Goal: Information Seeking & Learning: Understand process/instructions

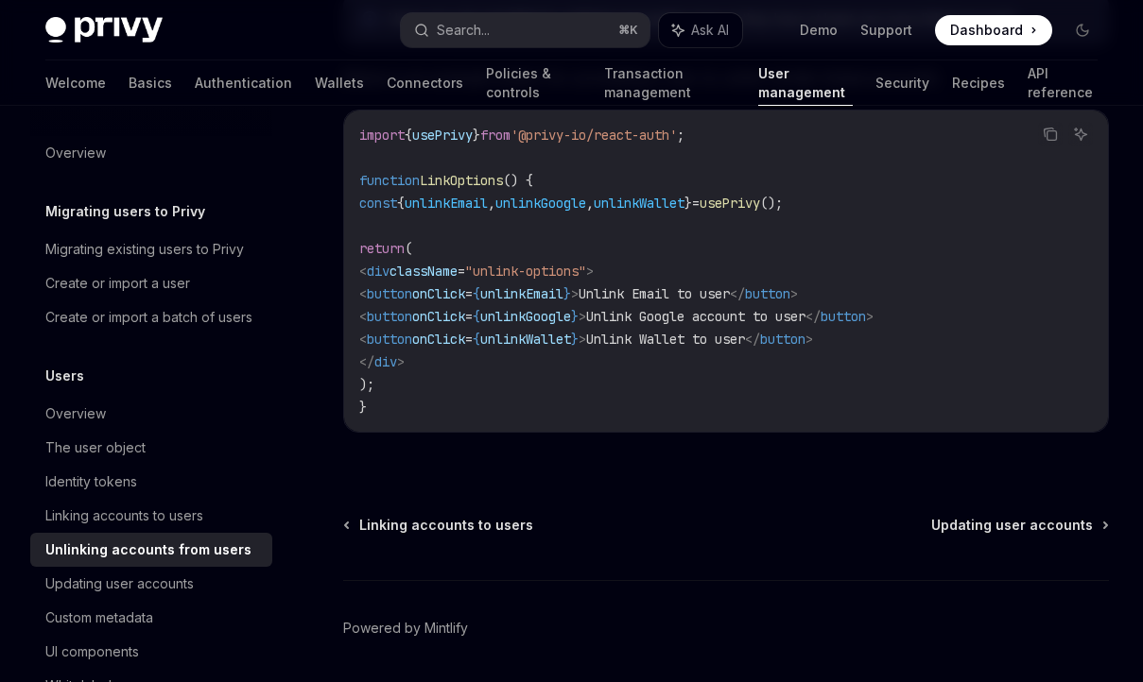
scroll to position [1089, 0]
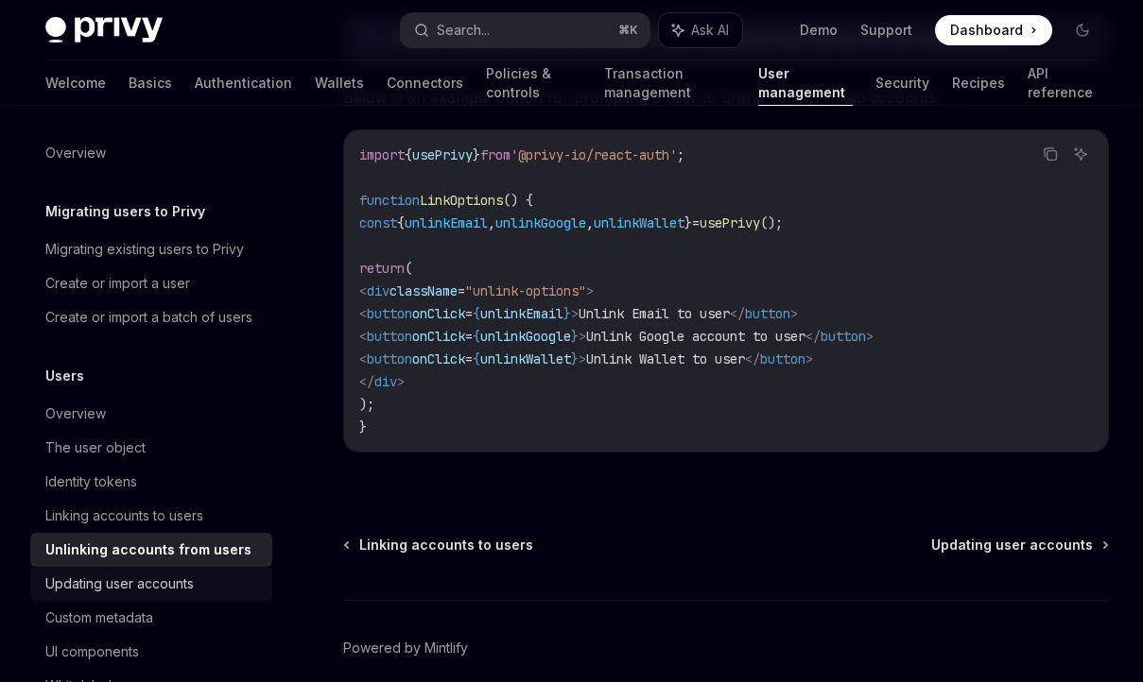
click at [154, 587] on div "Updating user accounts" at bounding box center [119, 584] width 148 height 23
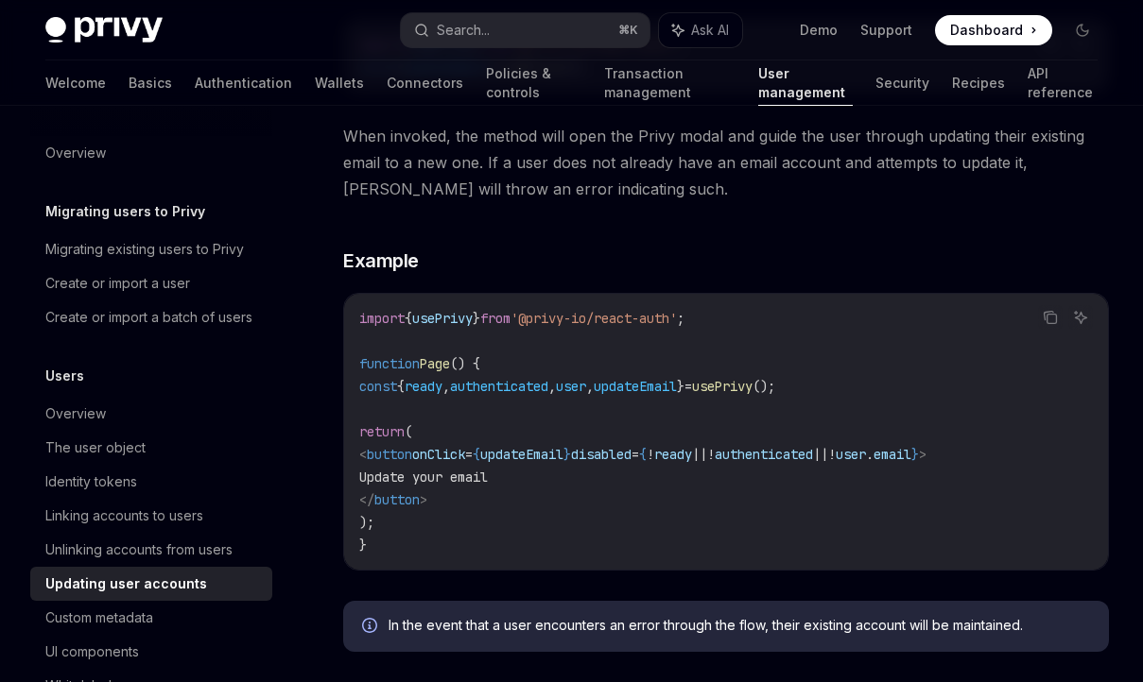
scroll to position [565, 0]
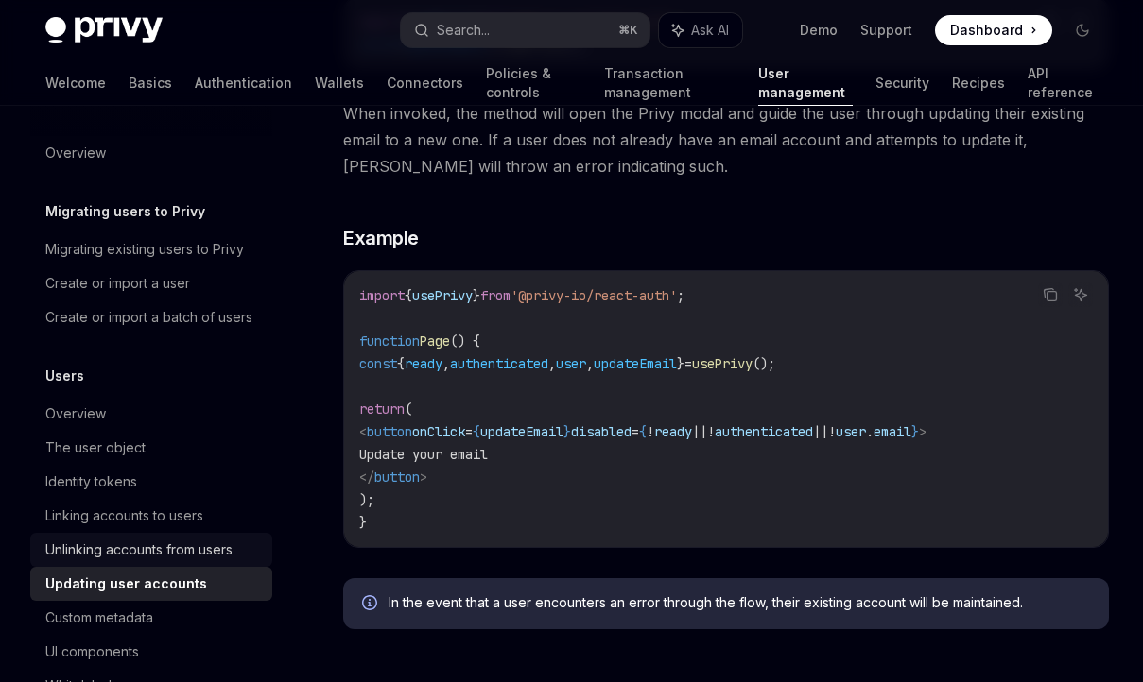
click at [180, 552] on div "Unlinking accounts from users" at bounding box center [138, 550] width 187 height 23
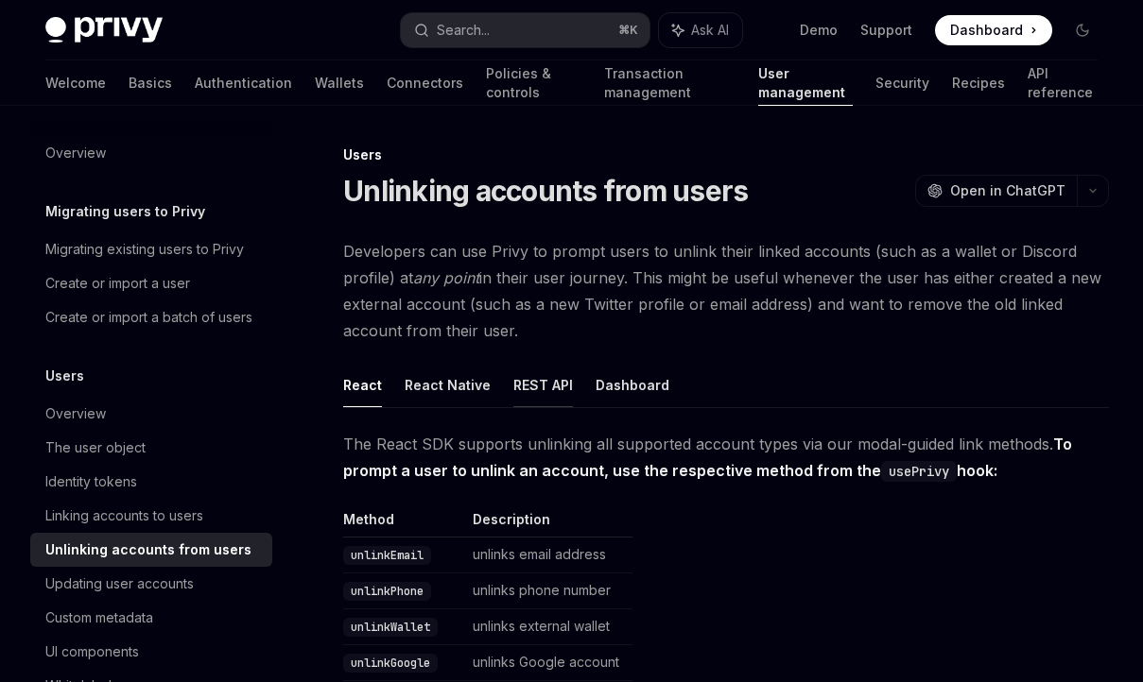
click at [513, 382] on button "REST API" at bounding box center [543, 385] width 60 height 44
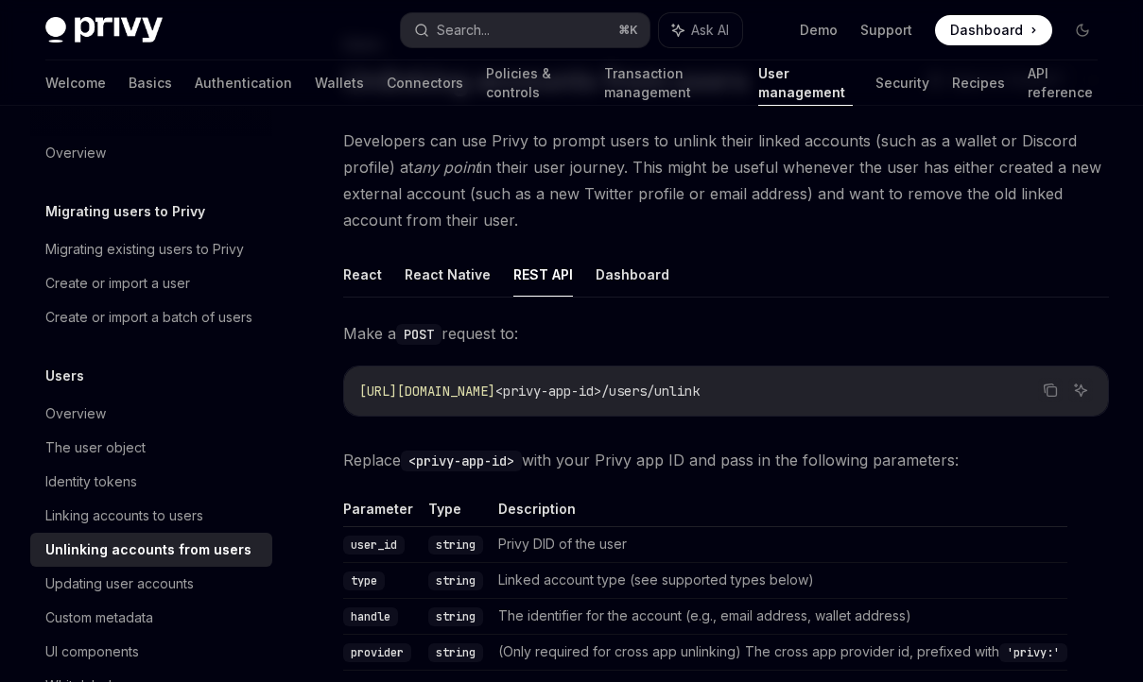
scroll to position [115, 0]
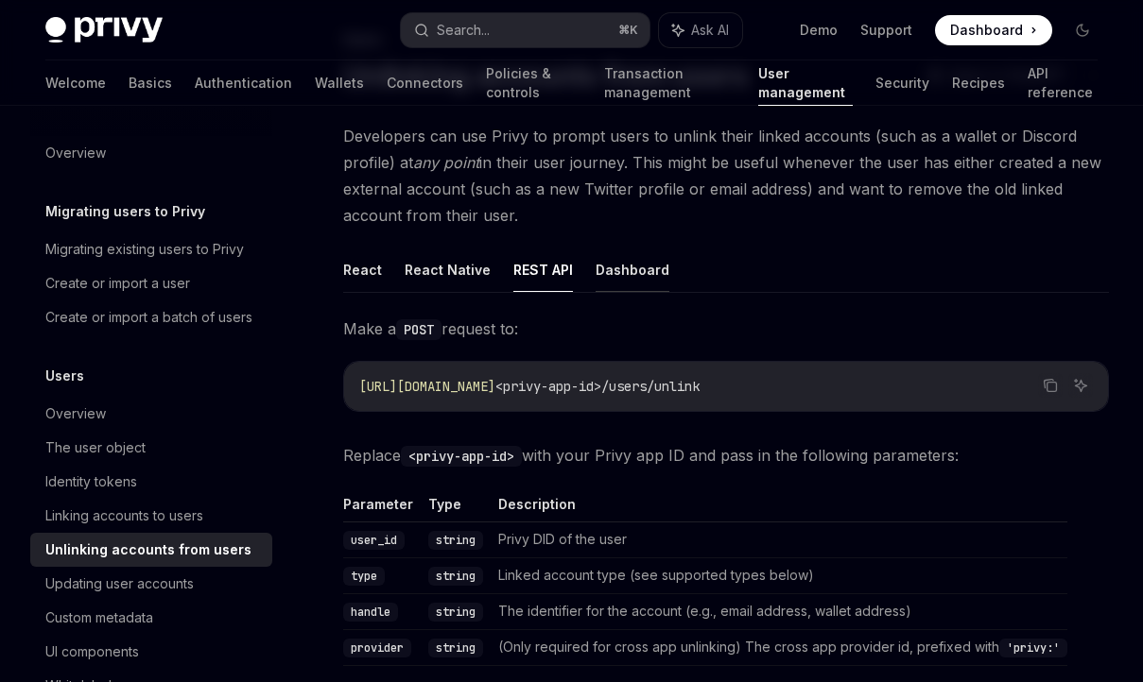
click at [610, 273] on button "Dashboard" at bounding box center [633, 270] width 74 height 44
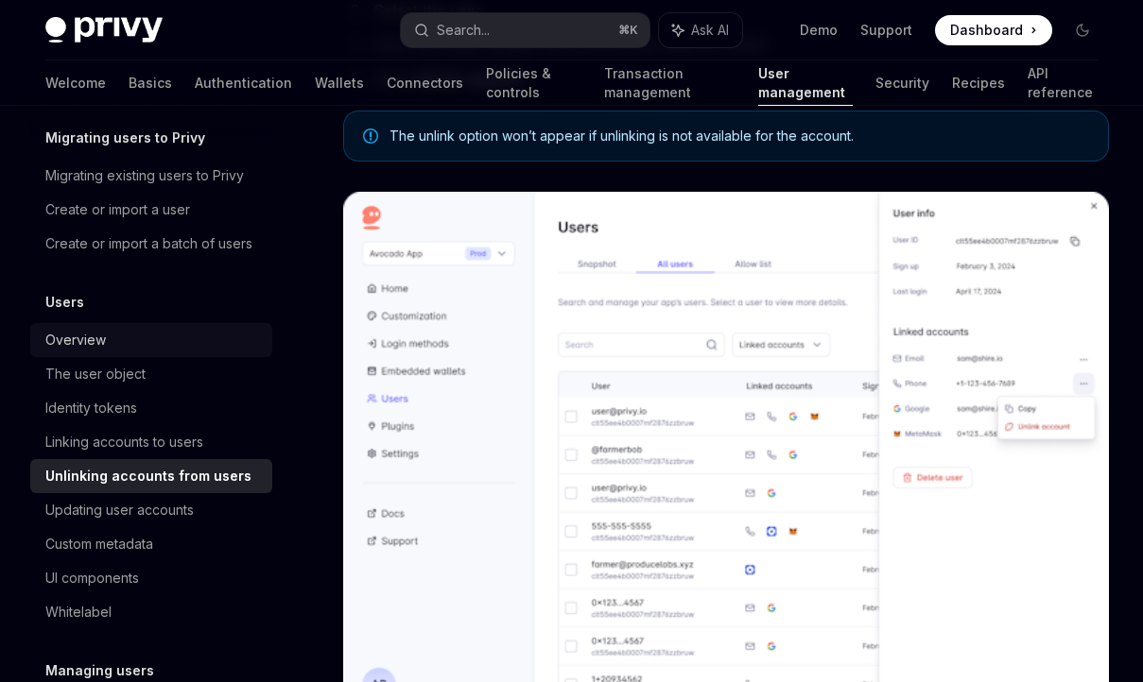
scroll to position [170, 0]
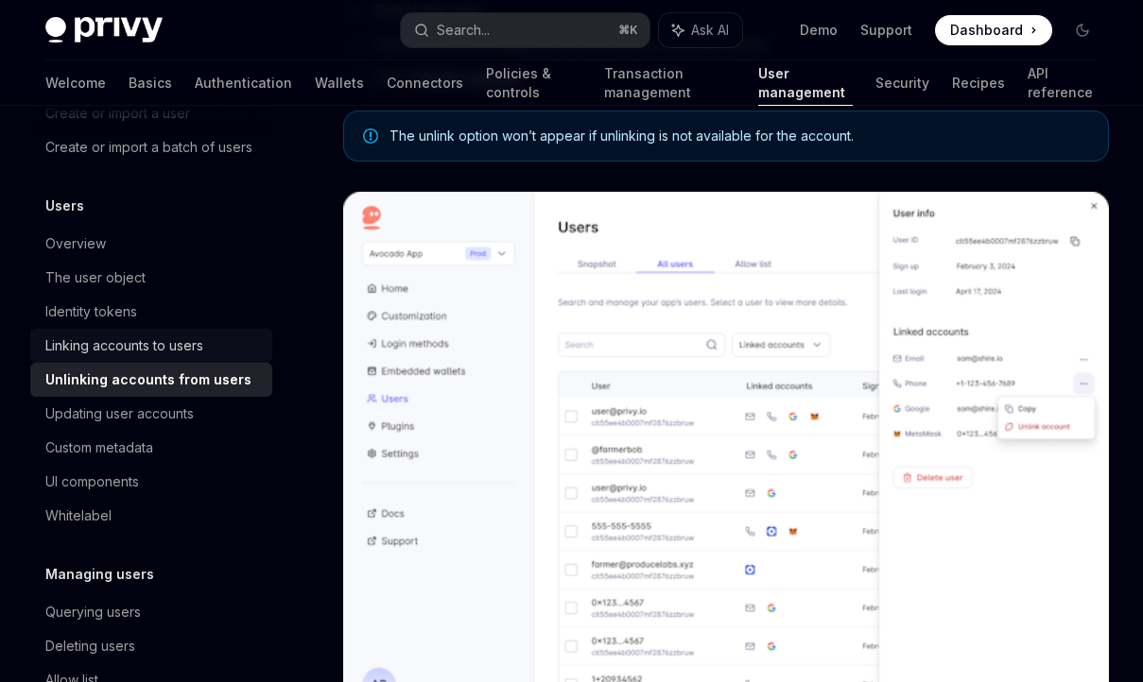
click at [112, 354] on div "Linking accounts to users" at bounding box center [124, 346] width 158 height 23
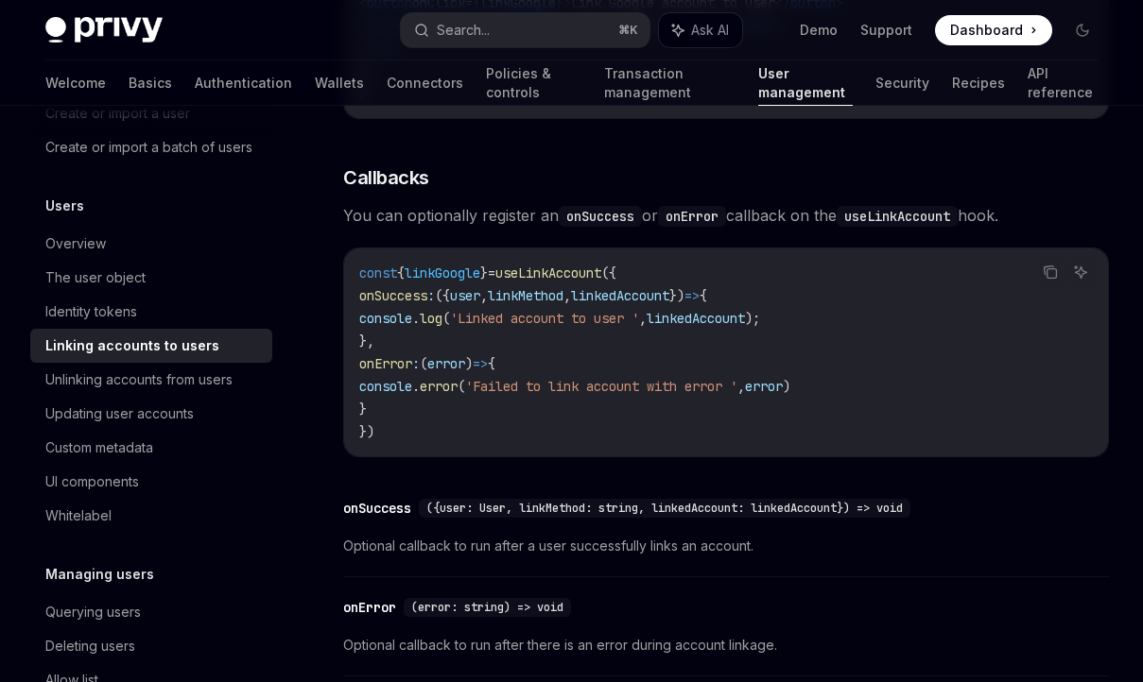
scroll to position [2295, 0]
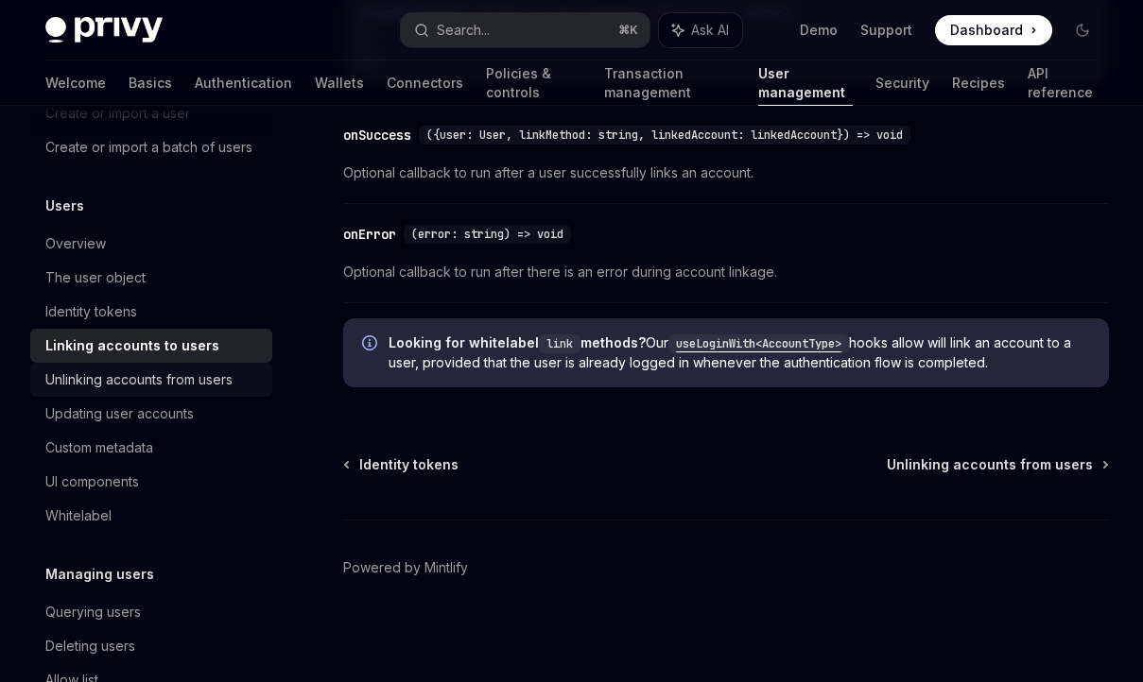
click at [156, 369] on div "Unlinking accounts from users" at bounding box center [138, 380] width 187 height 23
type textarea "*"
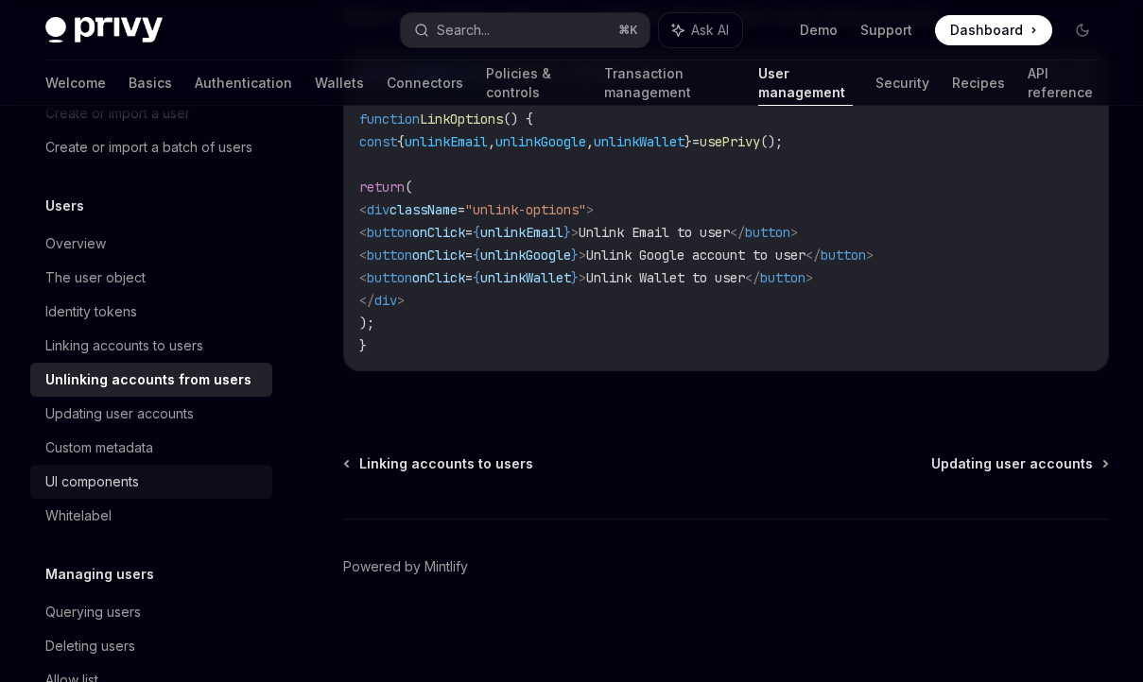
scroll to position [388, 0]
